Goal: Transaction & Acquisition: Purchase product/service

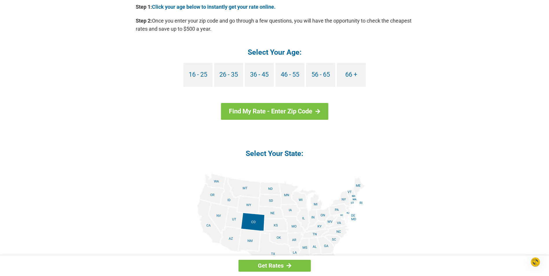
scroll to position [579, 0]
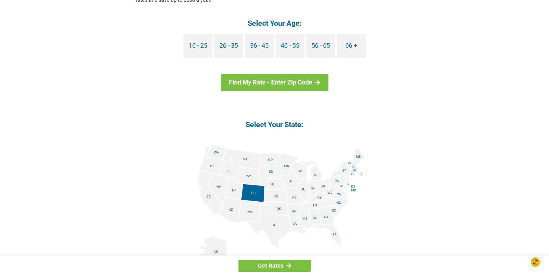
click at [321, 195] on img at bounding box center [274, 209] width 181 height 131
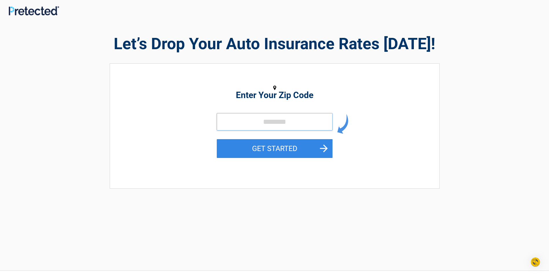
click at [272, 124] on input "tel" at bounding box center [275, 121] width 116 height 17
type input "*****"
drag, startPoint x: 291, startPoint y: 140, endPoint x: 291, endPoint y: 143, distance: 3.5
click at [291, 143] on button "GET STARTED" at bounding box center [275, 148] width 116 height 19
